Goal: Task Accomplishment & Management: Use online tool/utility

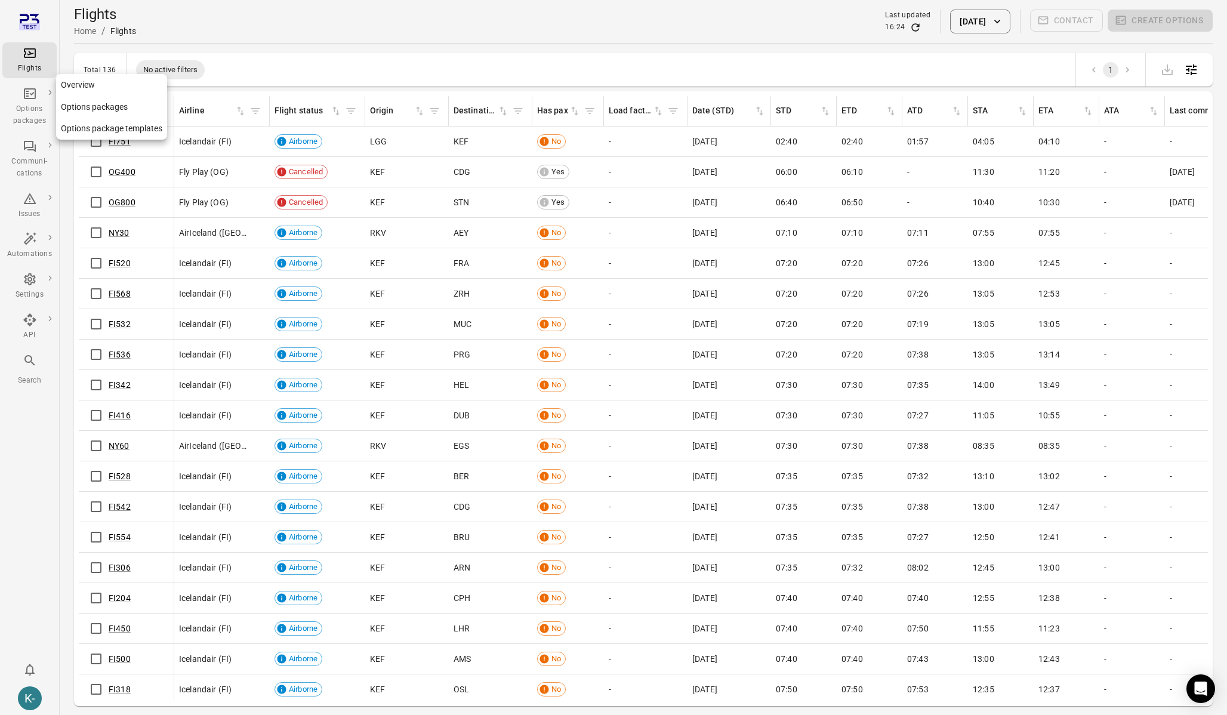
click at [97, 103] on link "Options packages" at bounding box center [111, 107] width 111 height 22
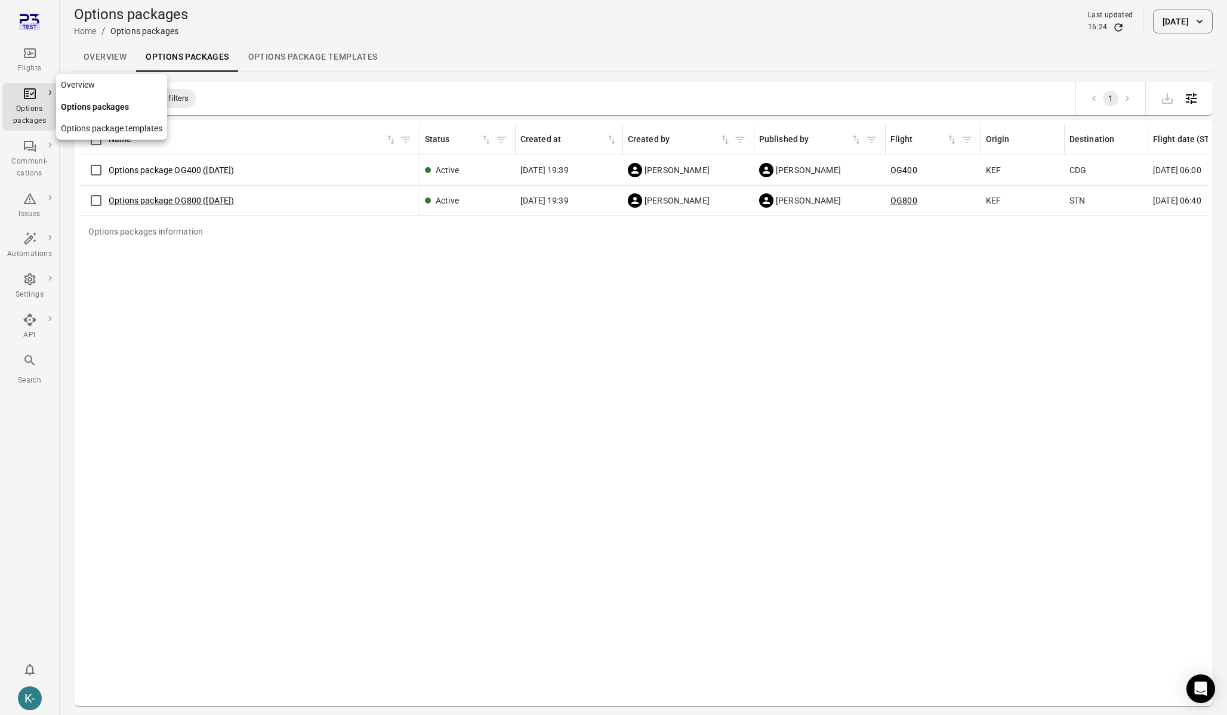
click at [94, 82] on link "Overview" at bounding box center [111, 85] width 111 height 22
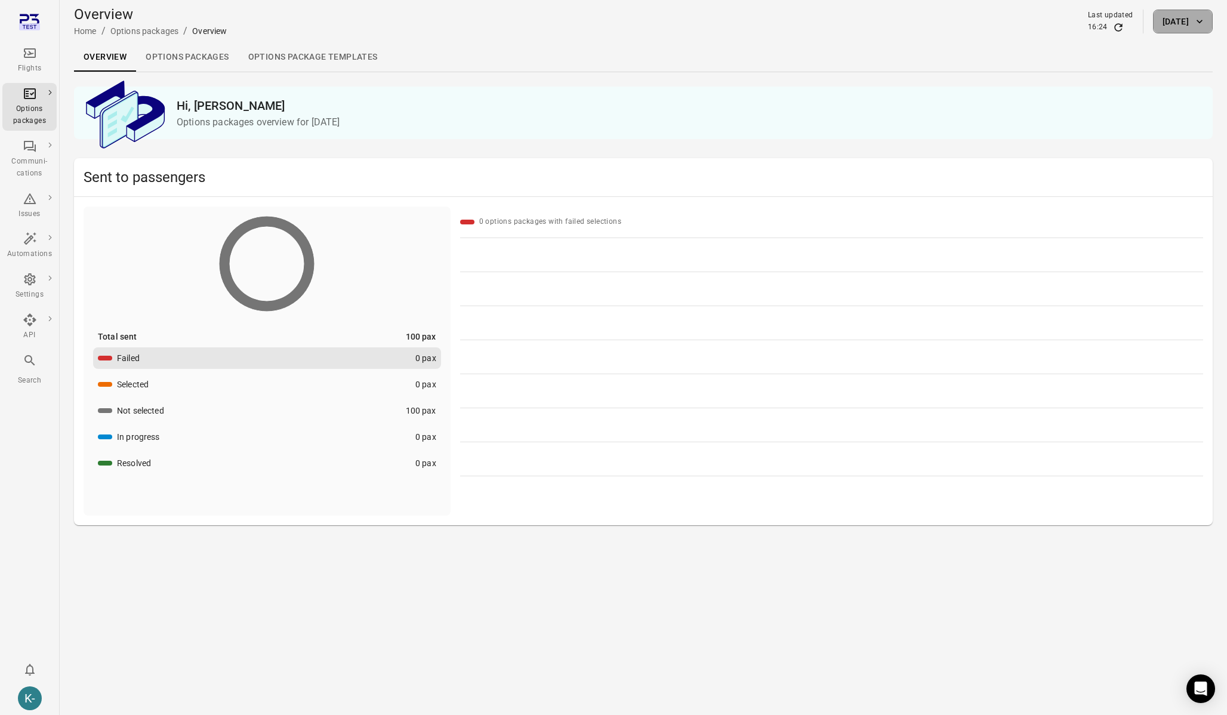
click at [1183, 30] on button "[DATE]" at bounding box center [1183, 22] width 60 height 24
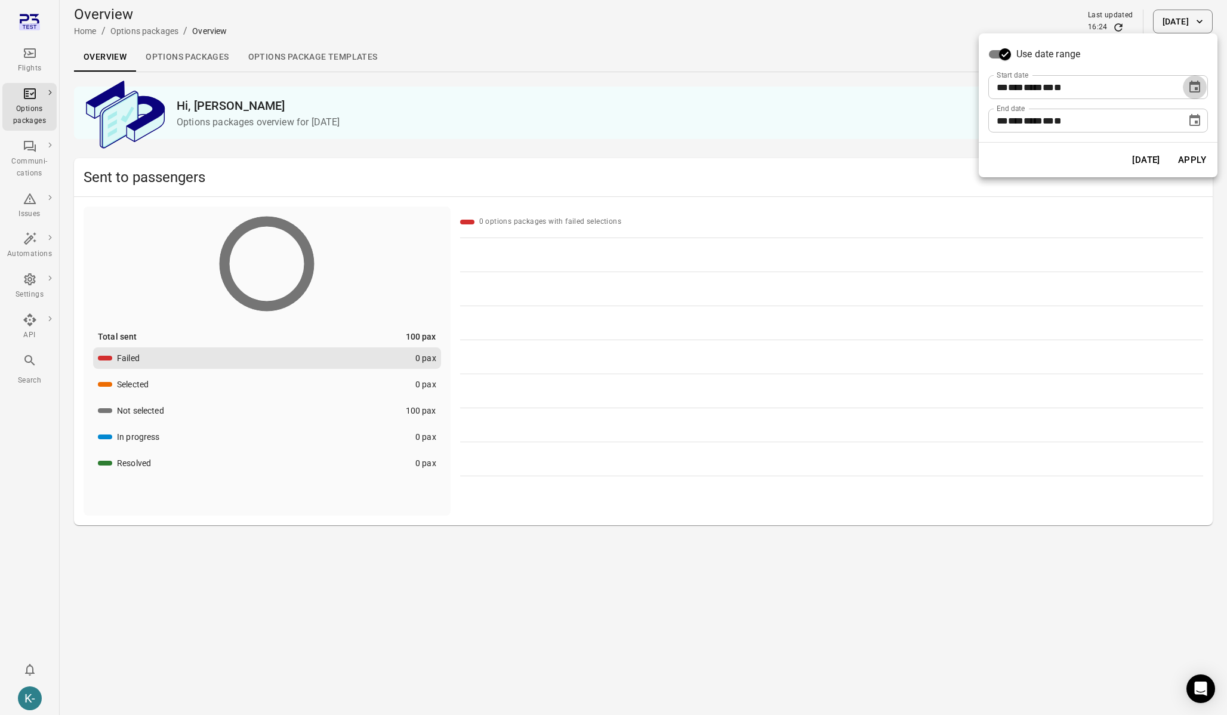
click at [1201, 86] on icon "Choose date, selected date is Oct 8, 2025" at bounding box center [1195, 87] width 14 height 14
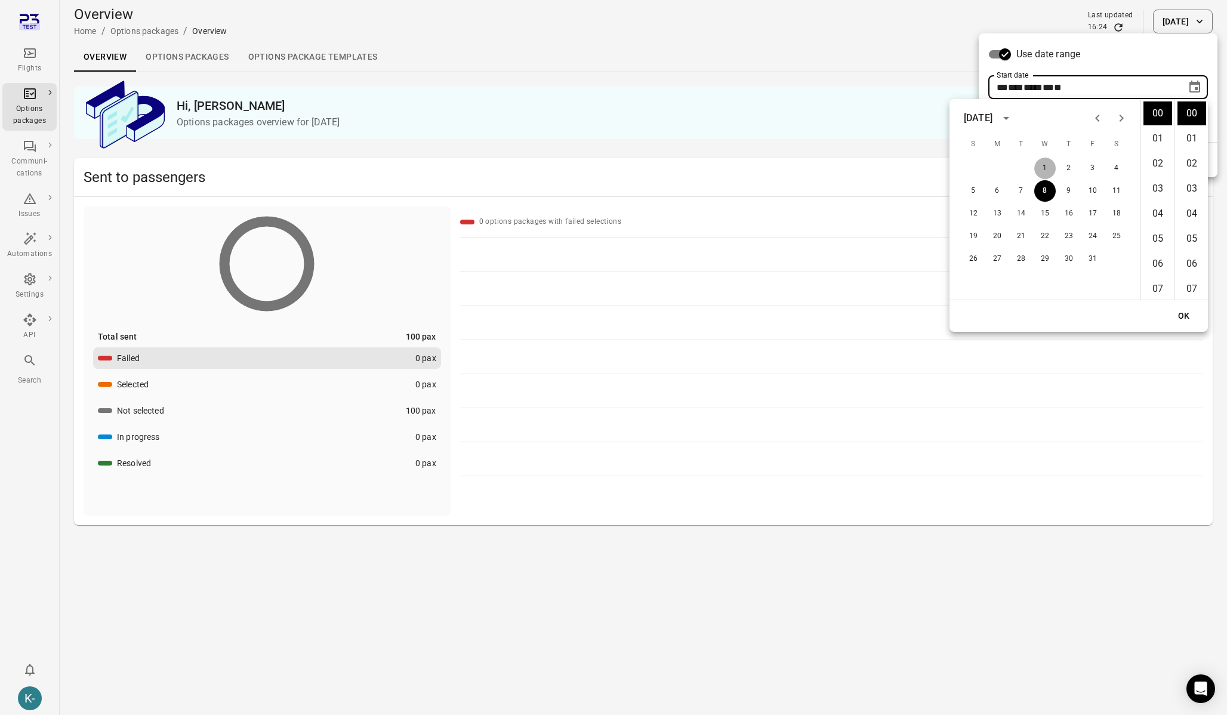
click at [1042, 162] on button "1" at bounding box center [1045, 168] width 21 height 21
type input "**********"
click at [1179, 315] on button "OK" at bounding box center [1184, 316] width 38 height 22
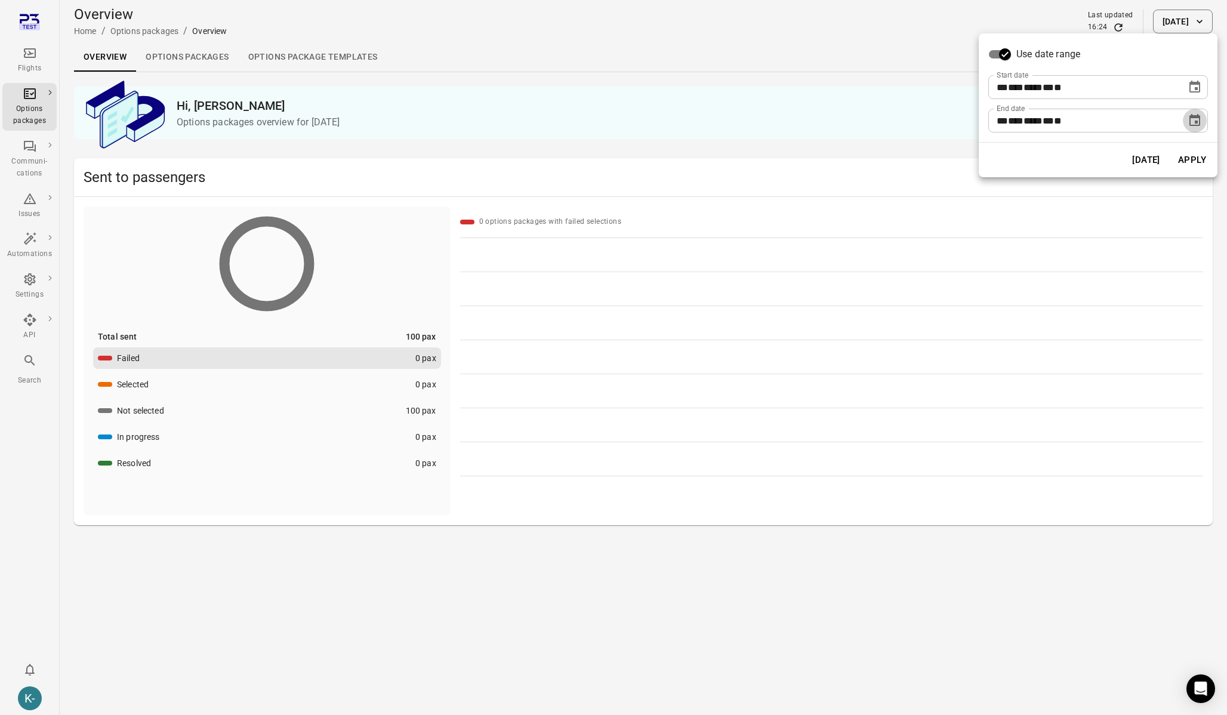
click at [1201, 122] on icon "Choose date, selected date is Oct 8, 2025" at bounding box center [1195, 120] width 14 height 14
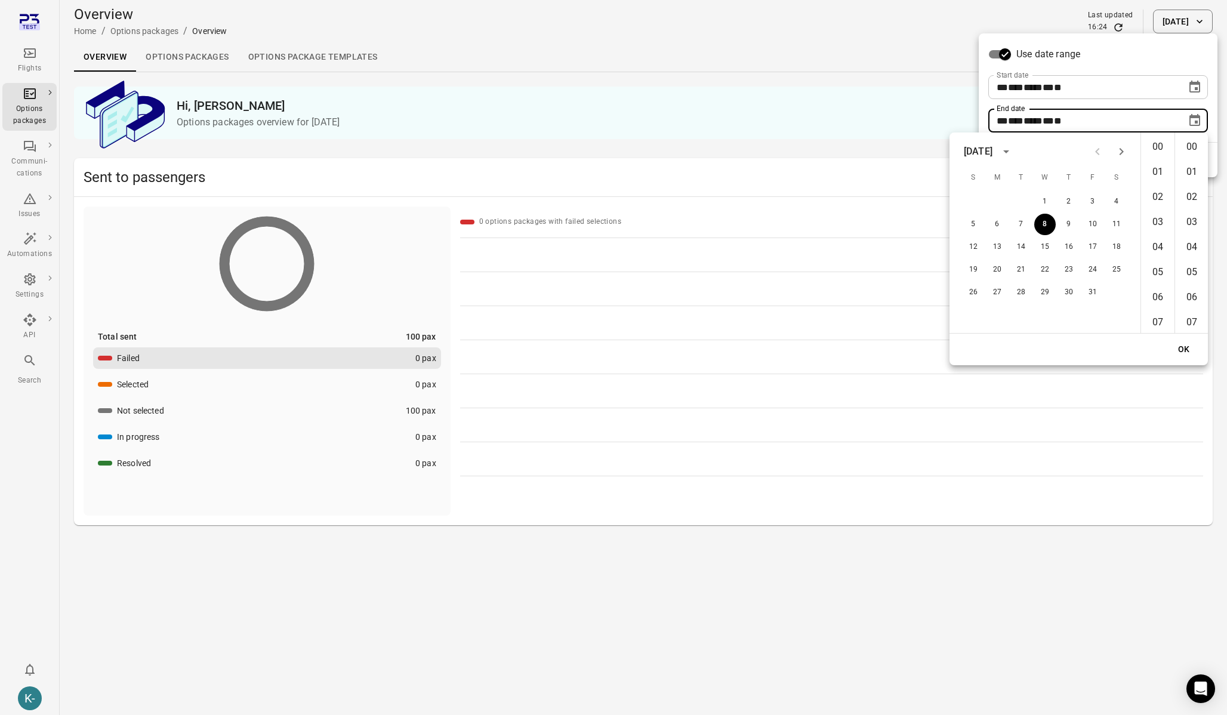
scroll to position [1306, 0]
click at [1094, 291] on button "31" at bounding box center [1092, 292] width 21 height 21
type input "**********"
click at [1189, 350] on button "OK" at bounding box center [1184, 349] width 38 height 22
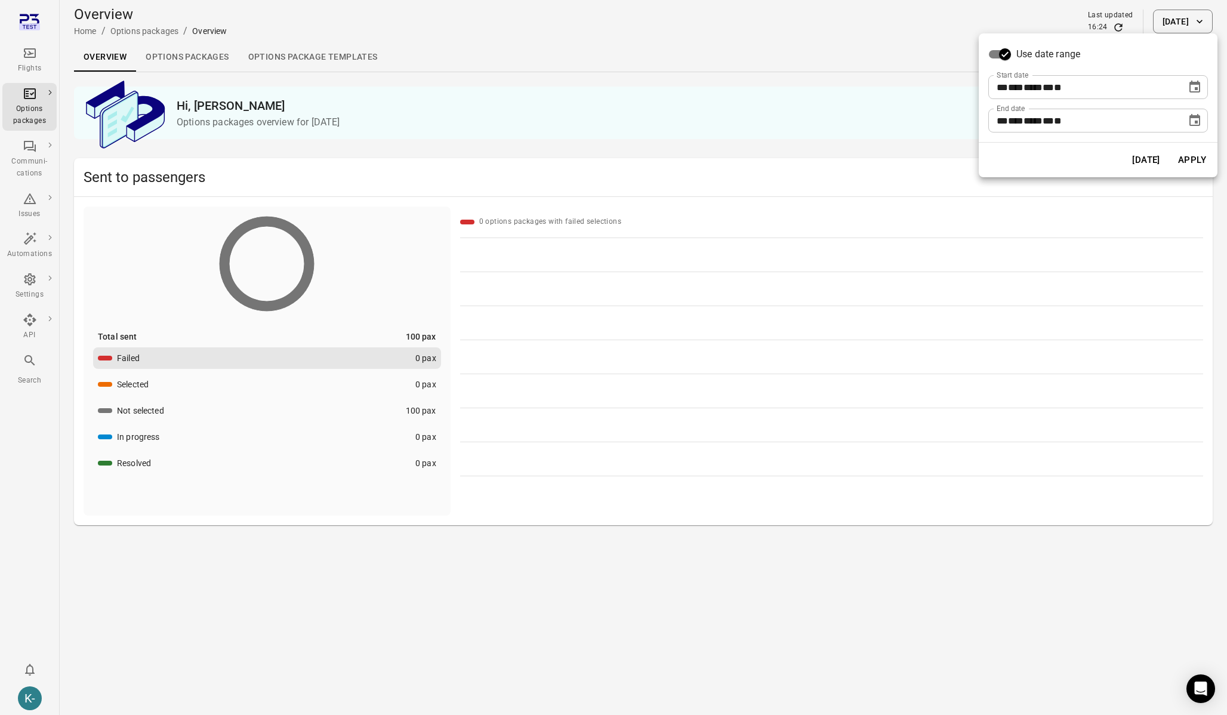
click at [1206, 168] on button "Apply" at bounding box center [1192, 159] width 41 height 25
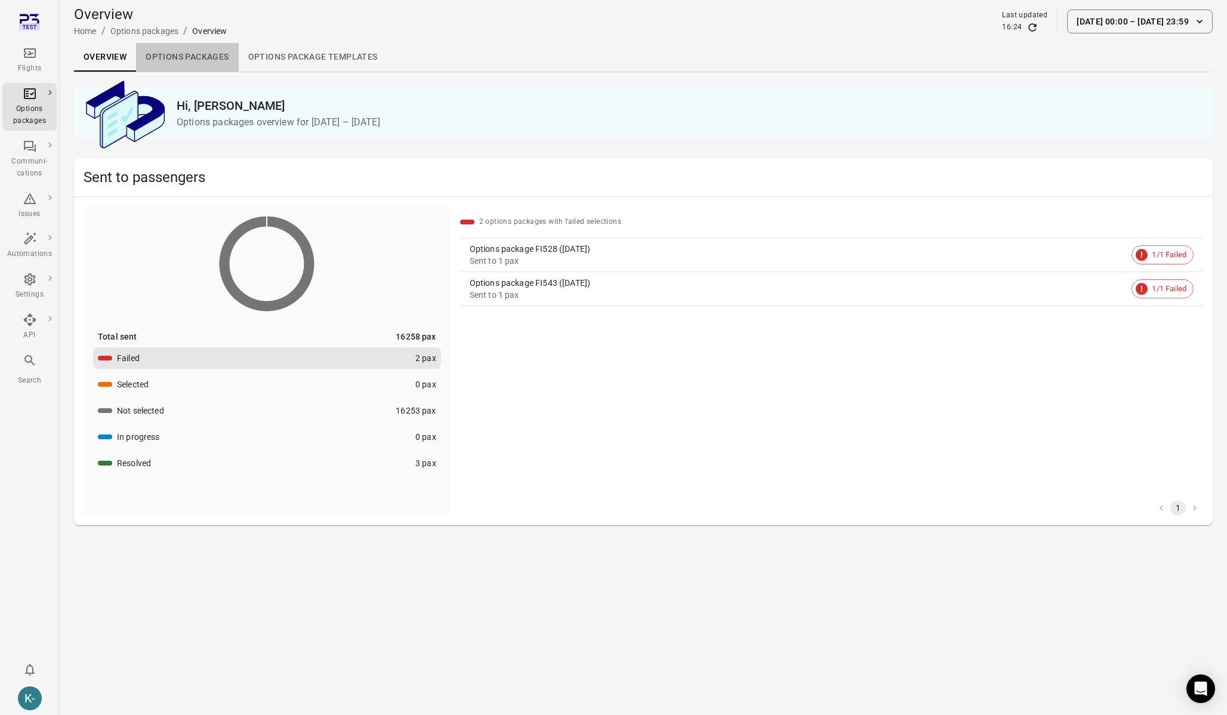
click at [192, 56] on link "Options packages" at bounding box center [187, 57] width 102 height 29
